Goal: Transaction & Acquisition: Purchase product/service

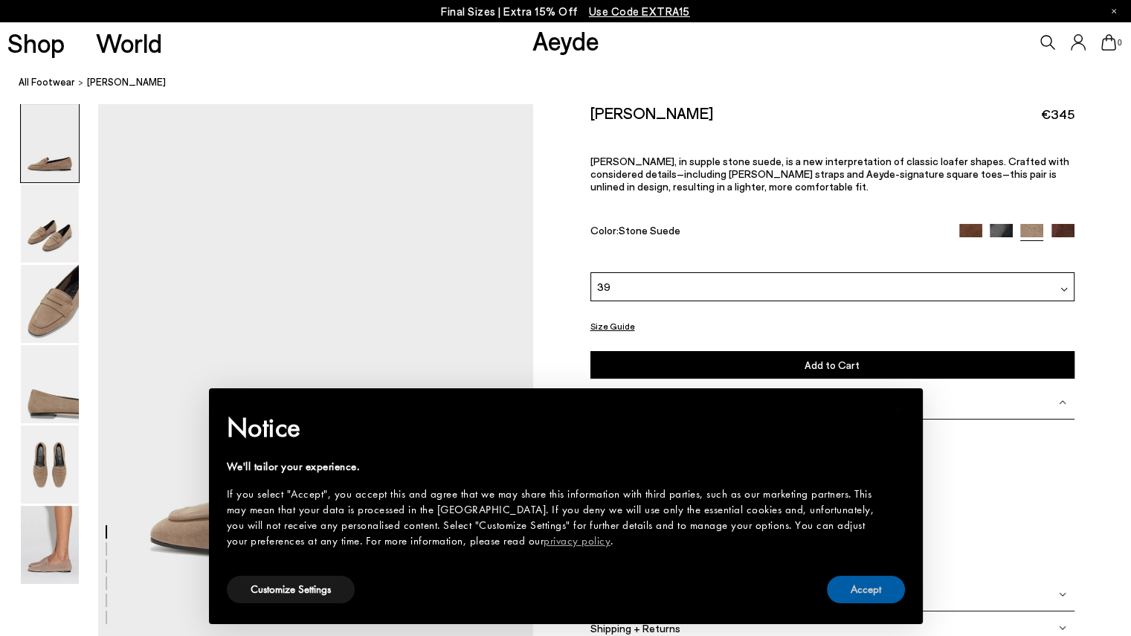
click at [879, 591] on button "Accept" at bounding box center [866, 590] width 78 height 28
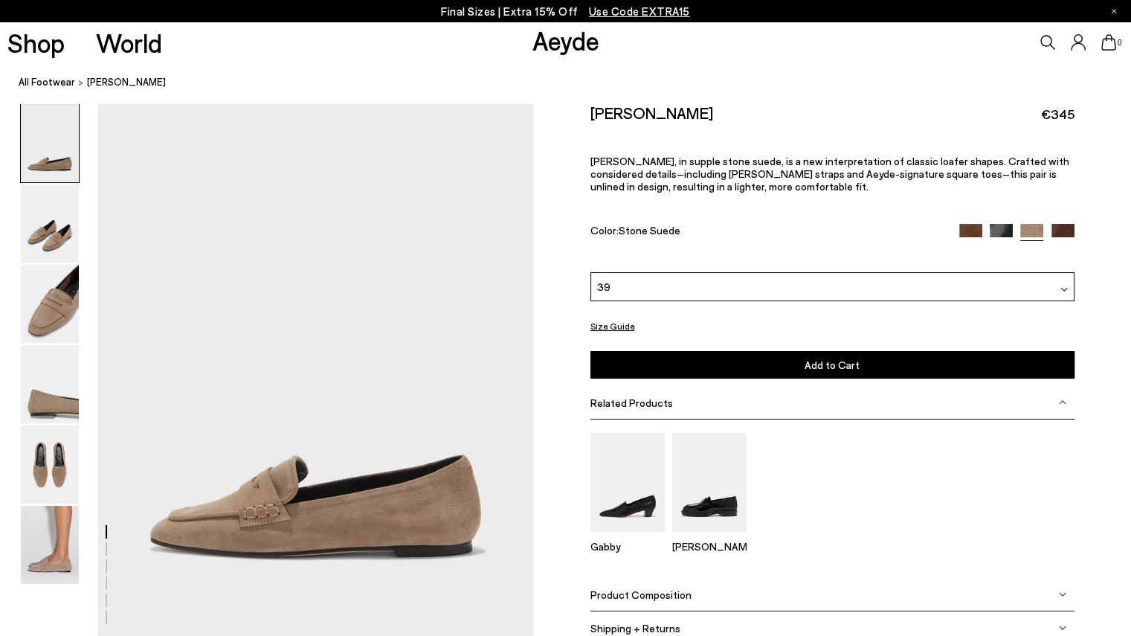
click at [79, 533] on div at bounding box center [50, 545] width 60 height 80
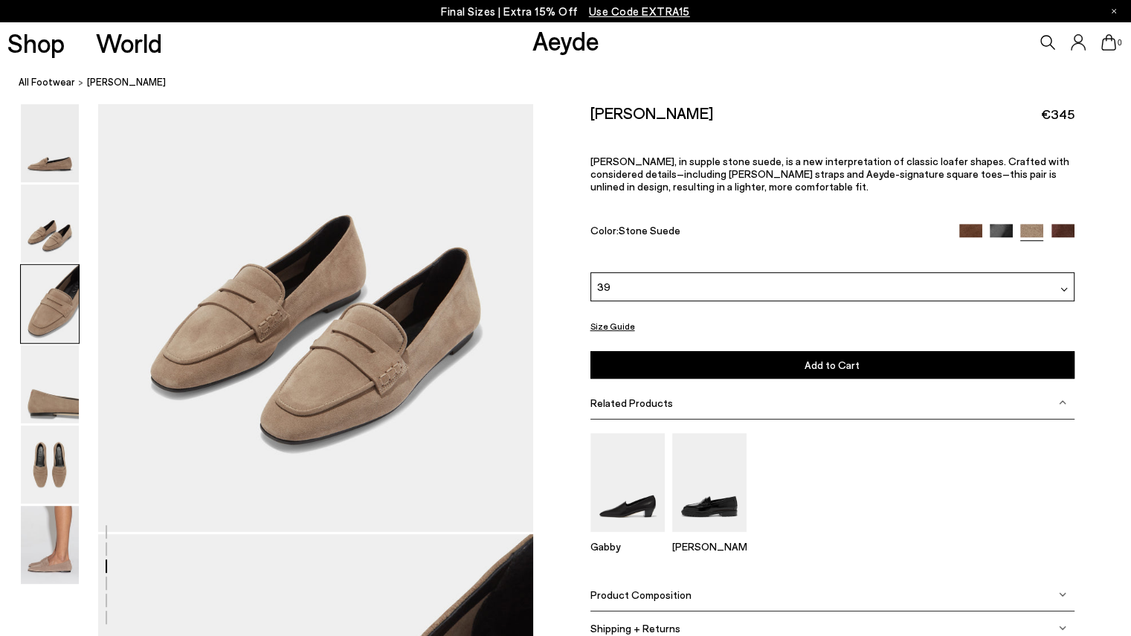
scroll to position [2969, 0]
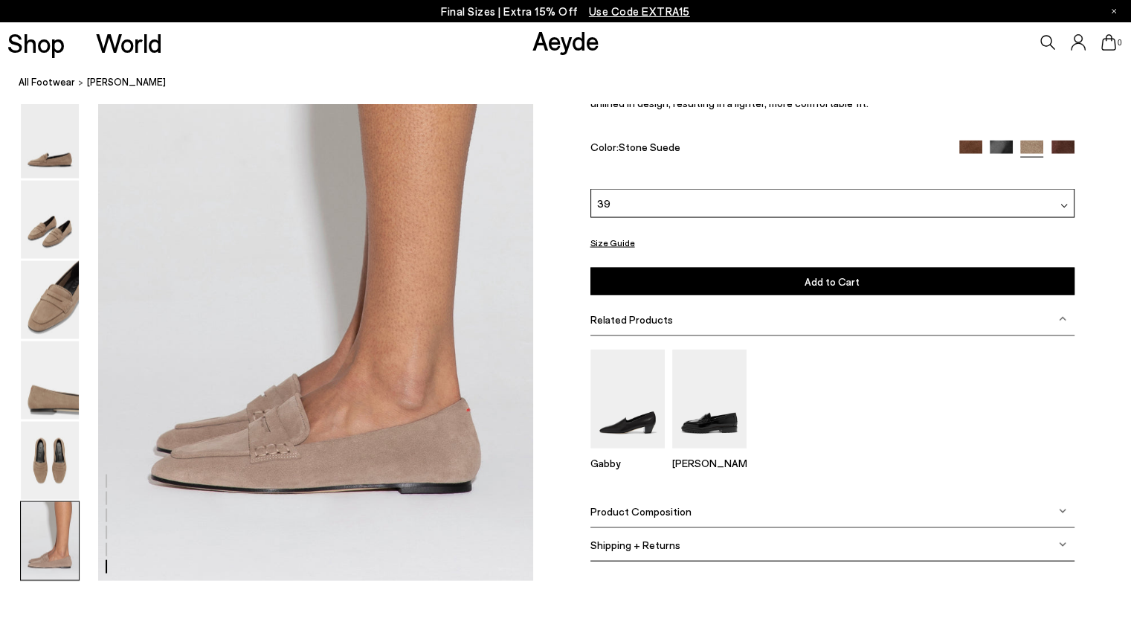
click at [51, 457] on img at bounding box center [50, 461] width 58 height 78
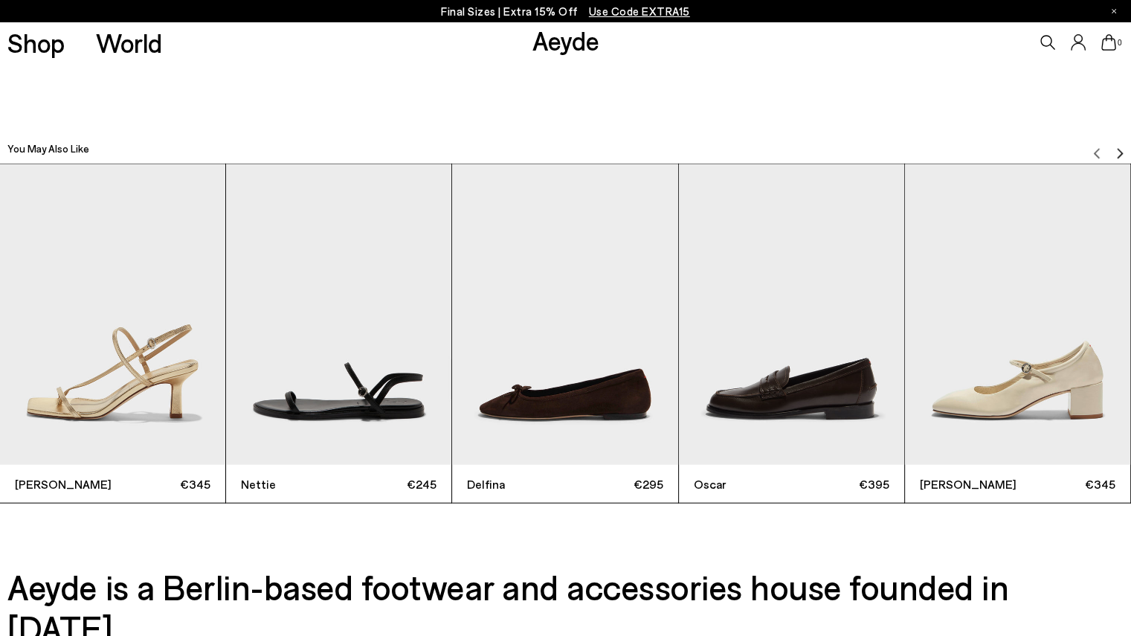
scroll to position [3500, 0]
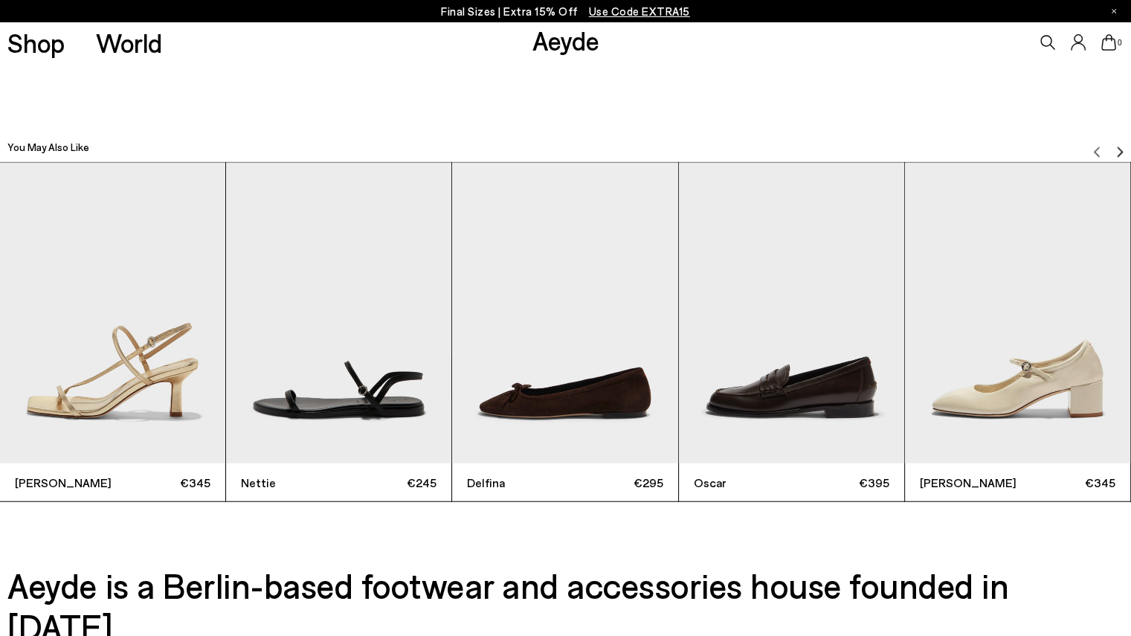
click at [818, 376] on img "4 / 6" at bounding box center [791, 313] width 225 height 300
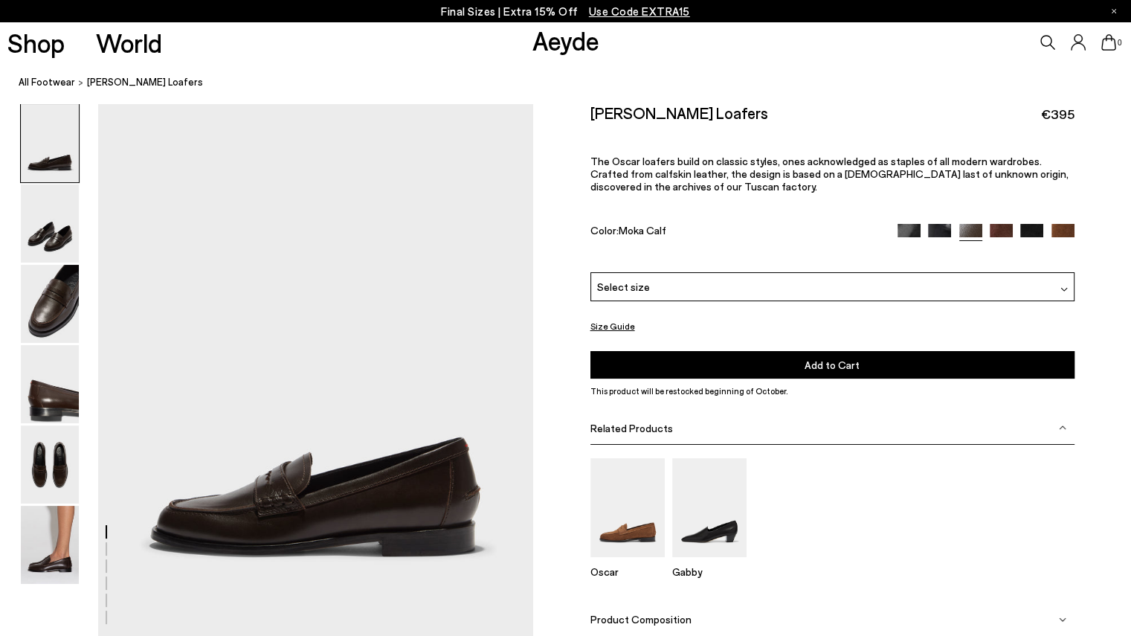
click at [28, 564] on img at bounding box center [50, 545] width 58 height 78
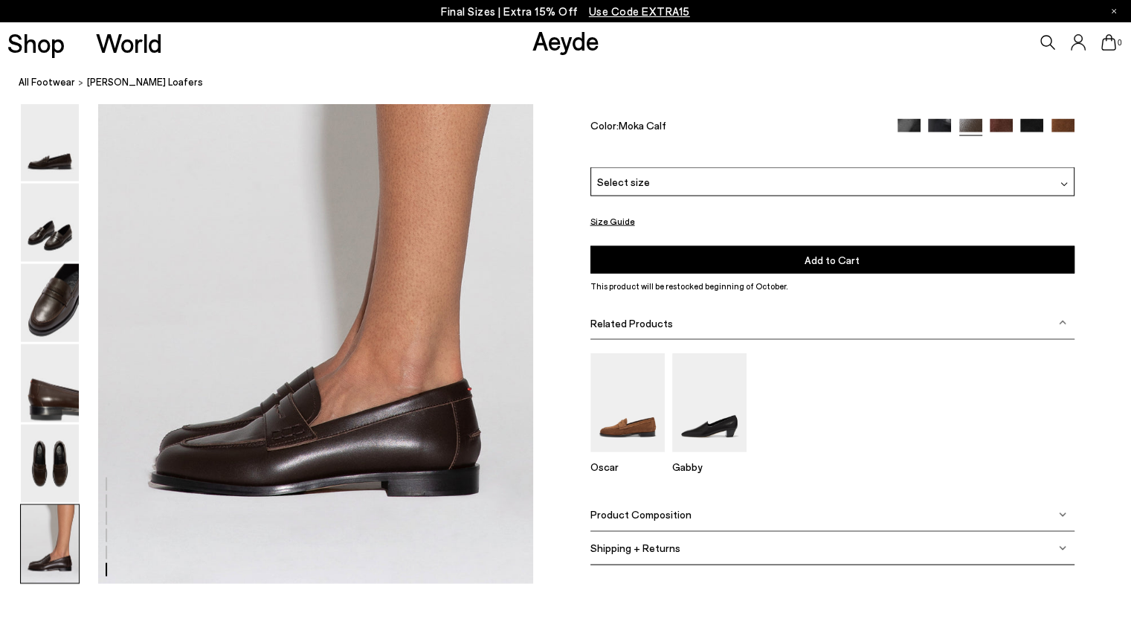
scroll to position [2969, 0]
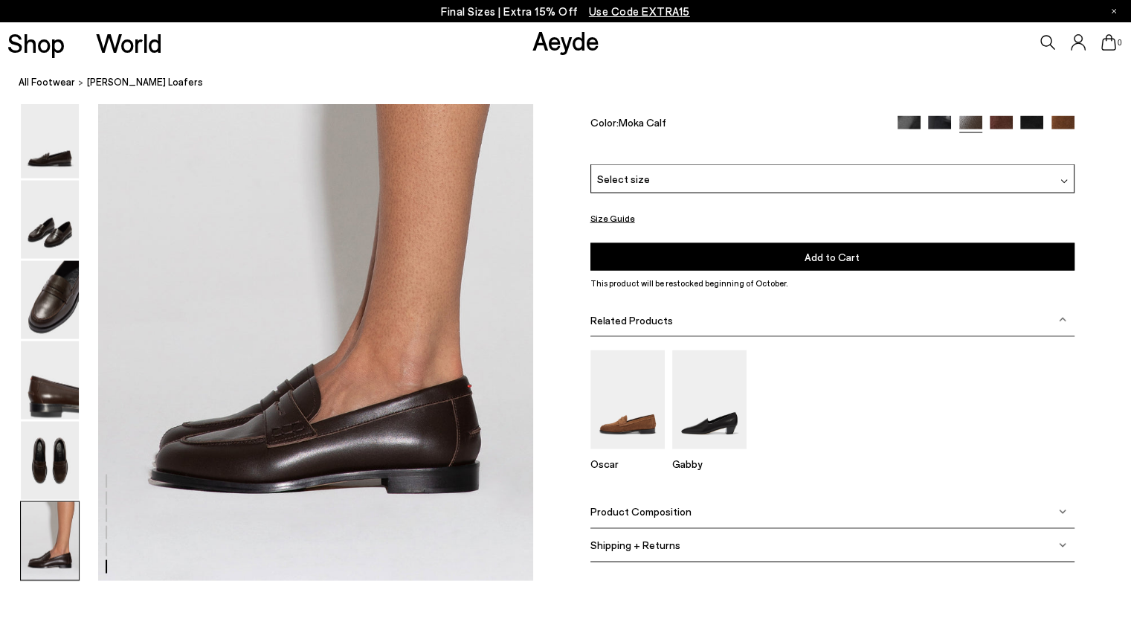
click at [634, 405] on img at bounding box center [628, 399] width 74 height 99
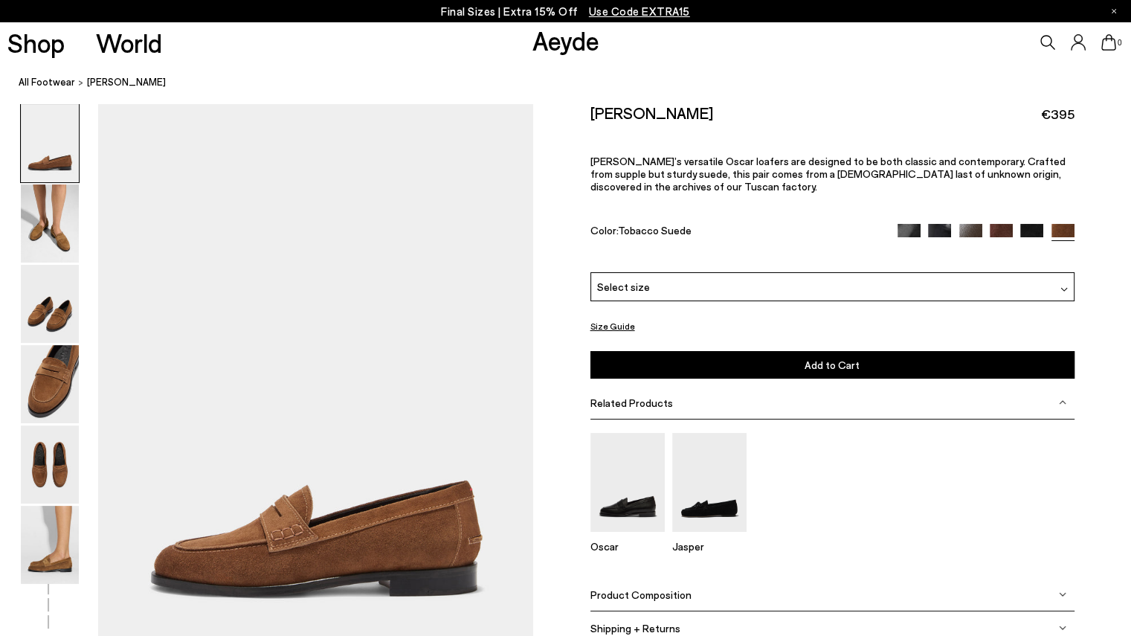
click at [64, 514] on img at bounding box center [50, 545] width 58 height 78
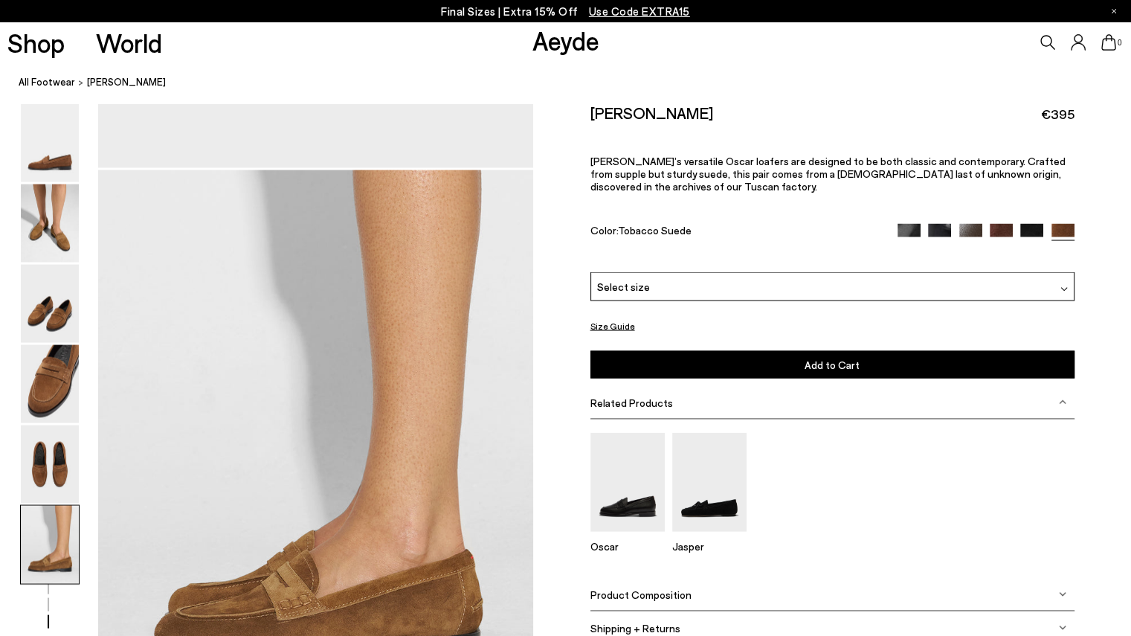
scroll to position [3017, 0]
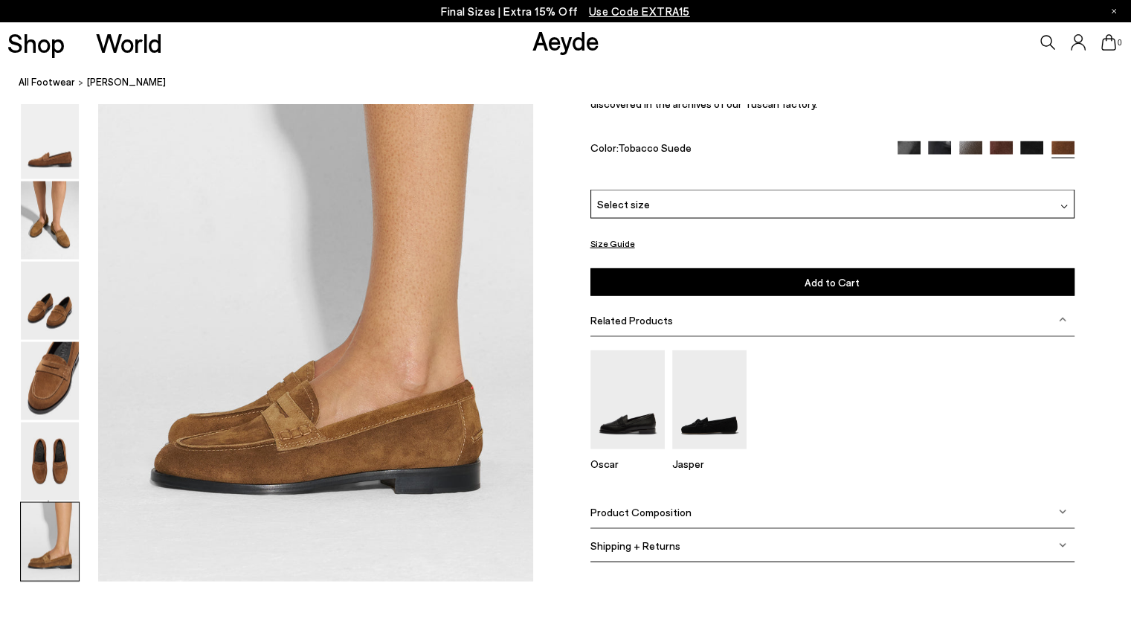
click at [42, 229] on img at bounding box center [50, 220] width 58 height 78
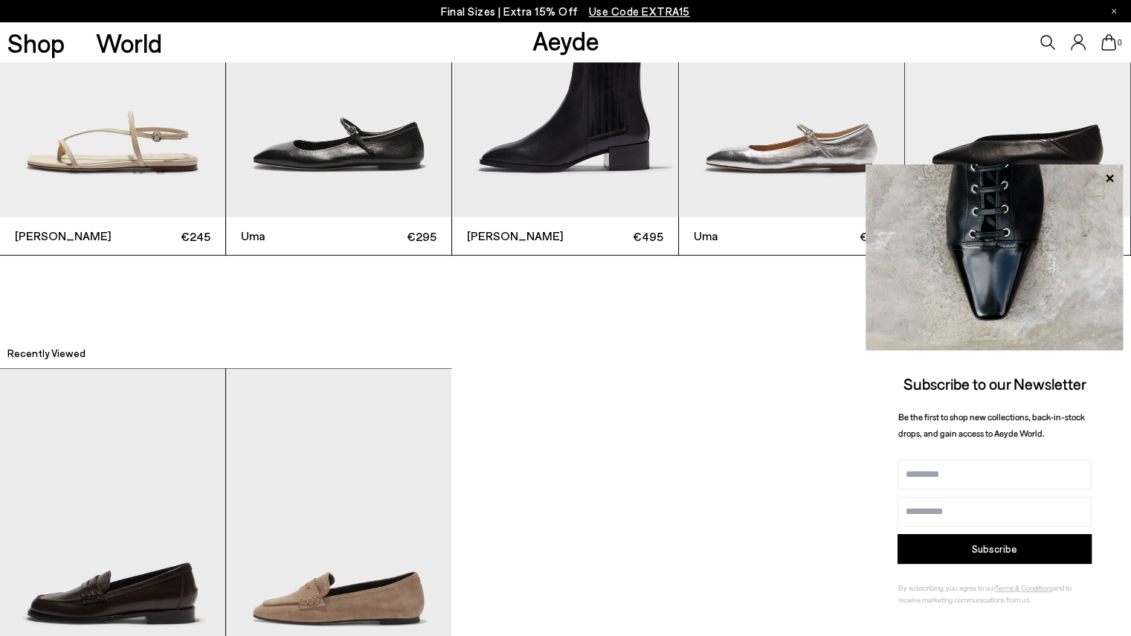
scroll to position [3791, 0]
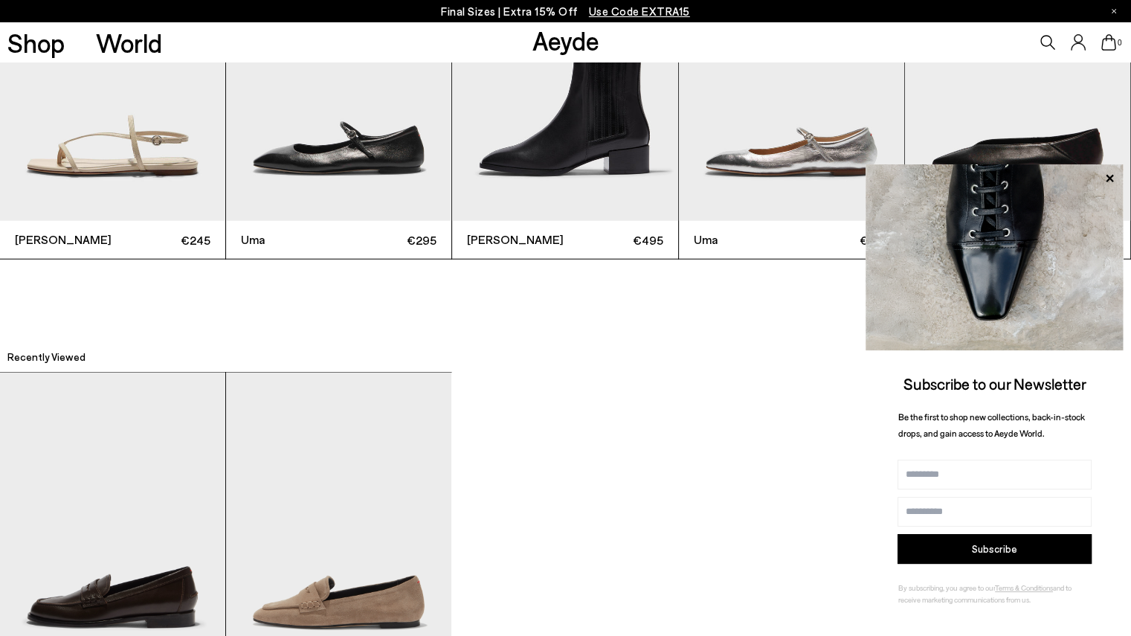
click at [1115, 178] on icon at bounding box center [1109, 178] width 19 height 19
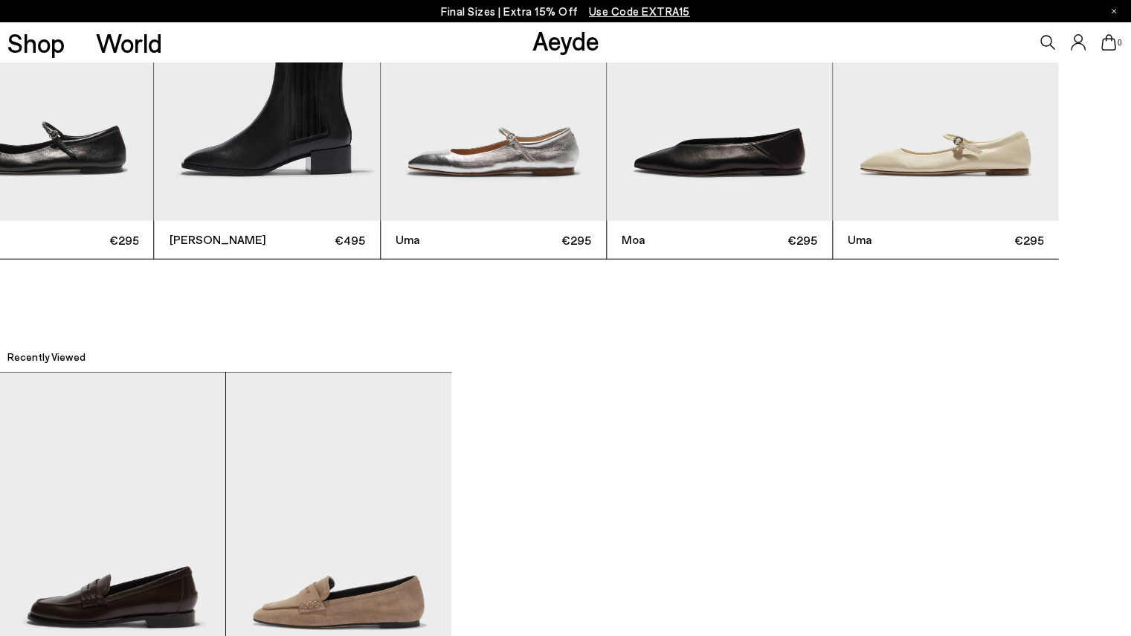
click at [691, 209] on img "5 / 6" at bounding box center [719, 70] width 225 height 300
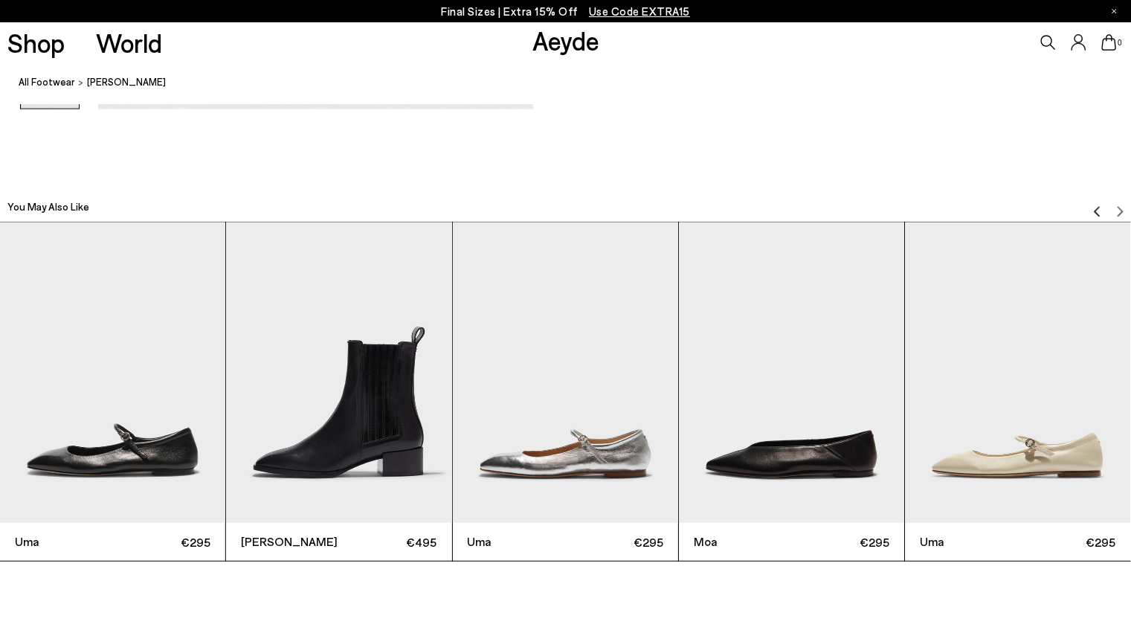
scroll to position [3488, 0]
